Goal: Information Seeking & Learning: Find specific page/section

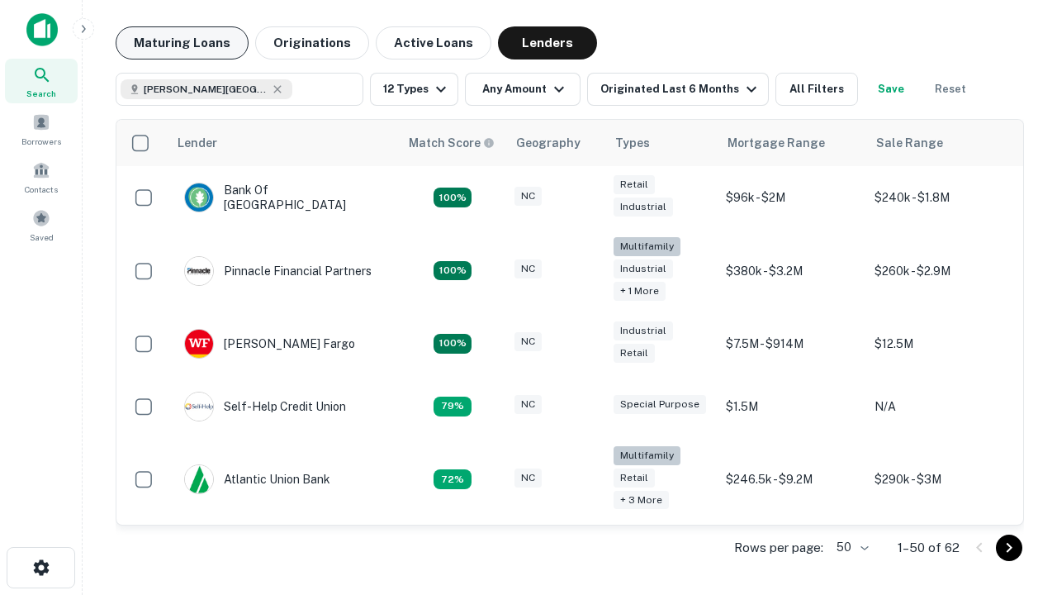
click at [182, 43] on button "Maturing Loans" at bounding box center [182, 42] width 133 height 33
